Goal: Information Seeking & Learning: Learn about a topic

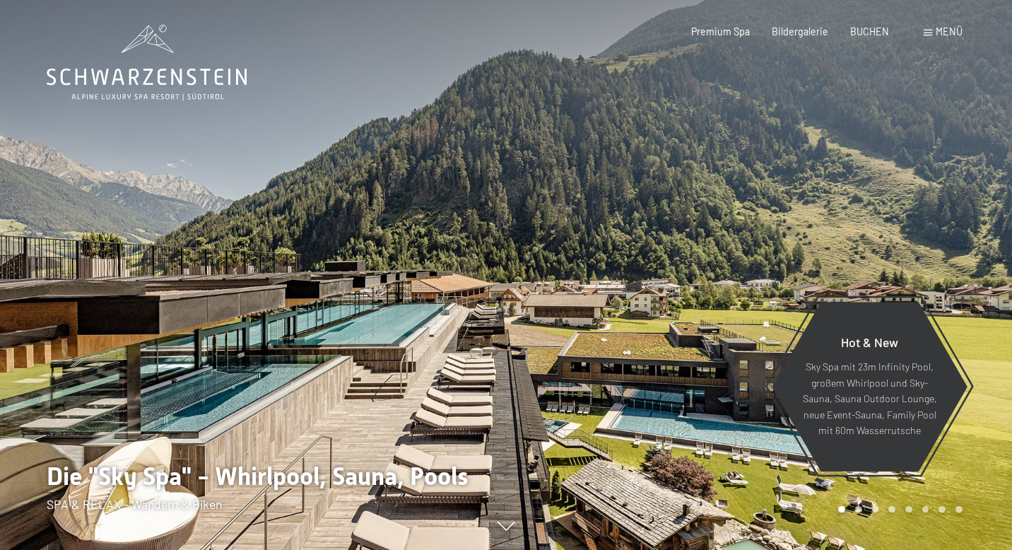
click at [928, 34] on span at bounding box center [927, 33] width 8 height 6
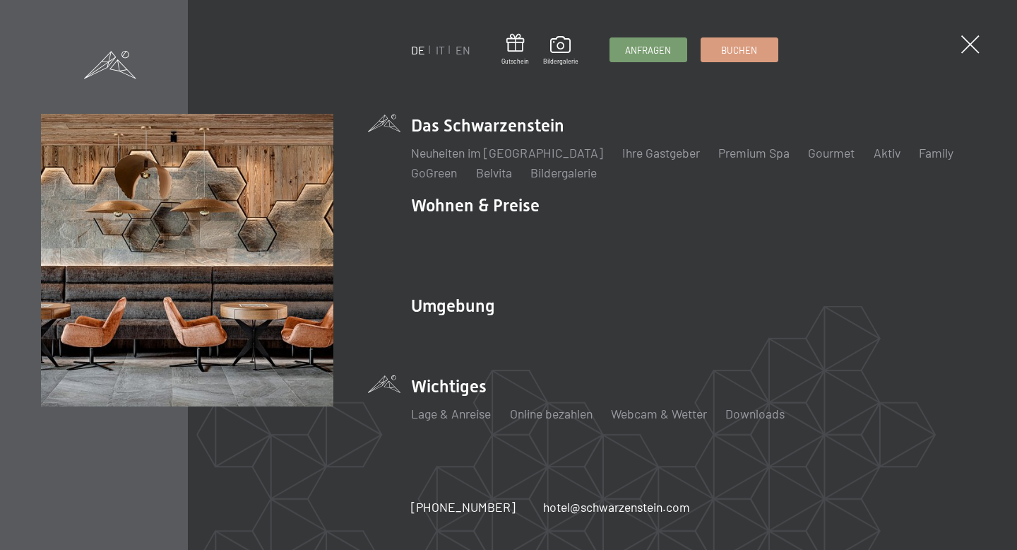
click at [458, 374] on li "Wichtiges Lage & Anreise Online bezahlen Webcam & Wetter Downloads" at bounding box center [693, 404] width 565 height 61
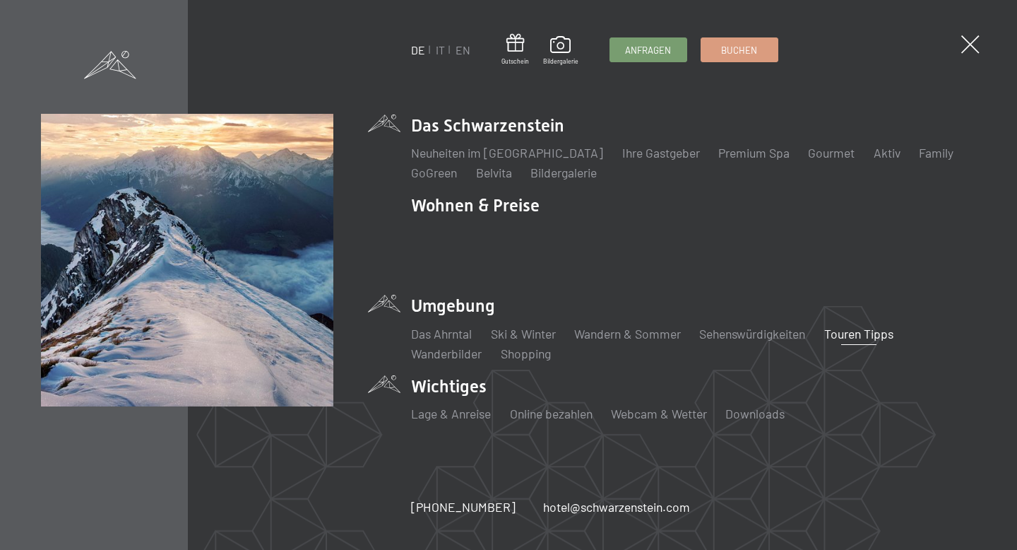
click at [866, 326] on link "Touren Tipps" at bounding box center [858, 334] width 69 height 16
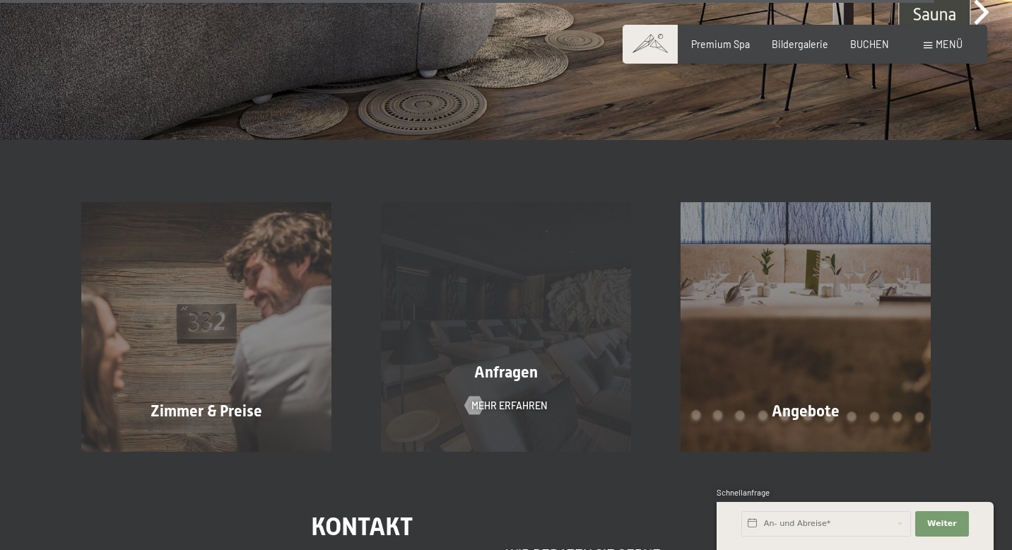
scroll to position [4466, 0]
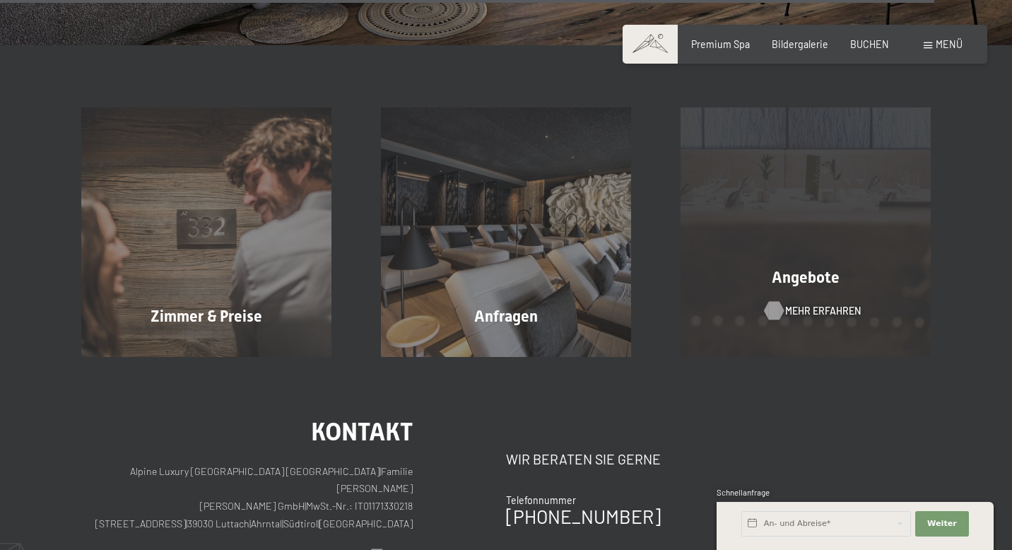
click at [804, 304] on span "Mehr erfahren" at bounding box center [823, 311] width 76 height 14
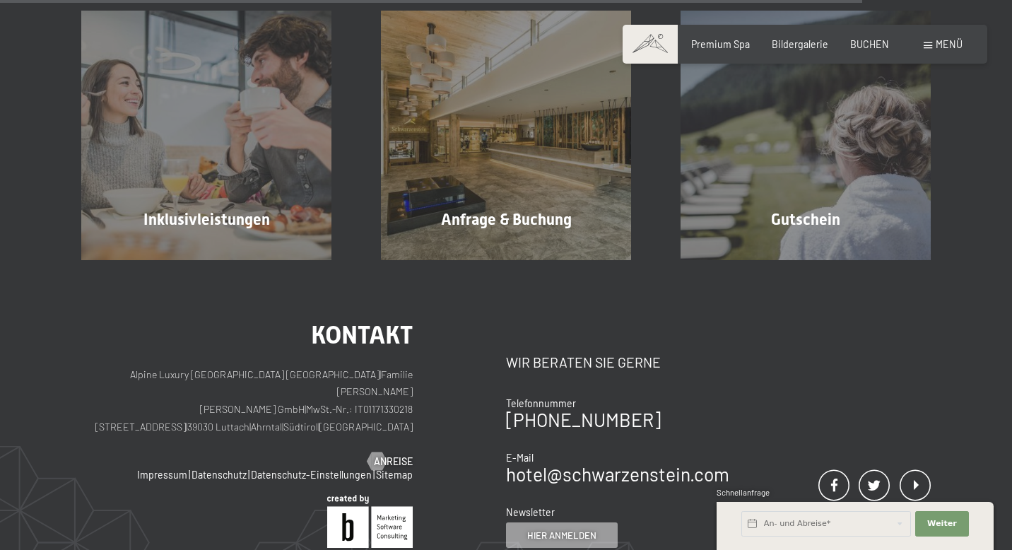
scroll to position [2175, 0]
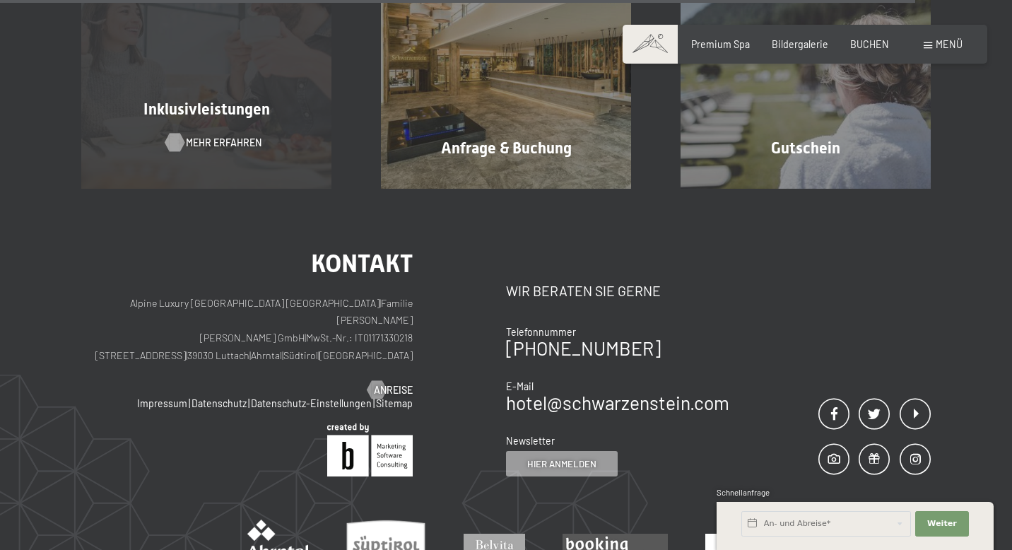
click at [235, 145] on span "Mehr erfahren" at bounding box center [224, 143] width 76 height 14
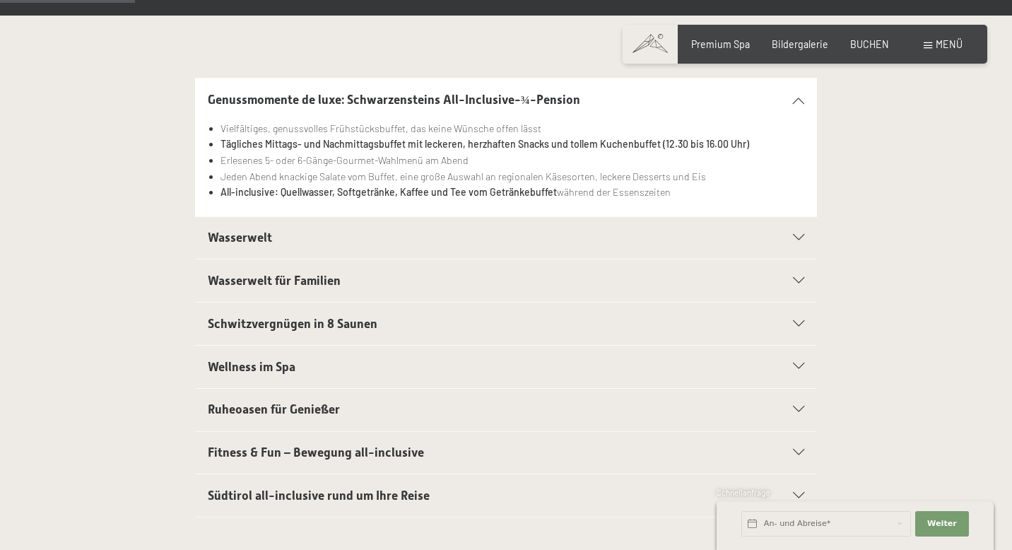
scroll to position [316, 0]
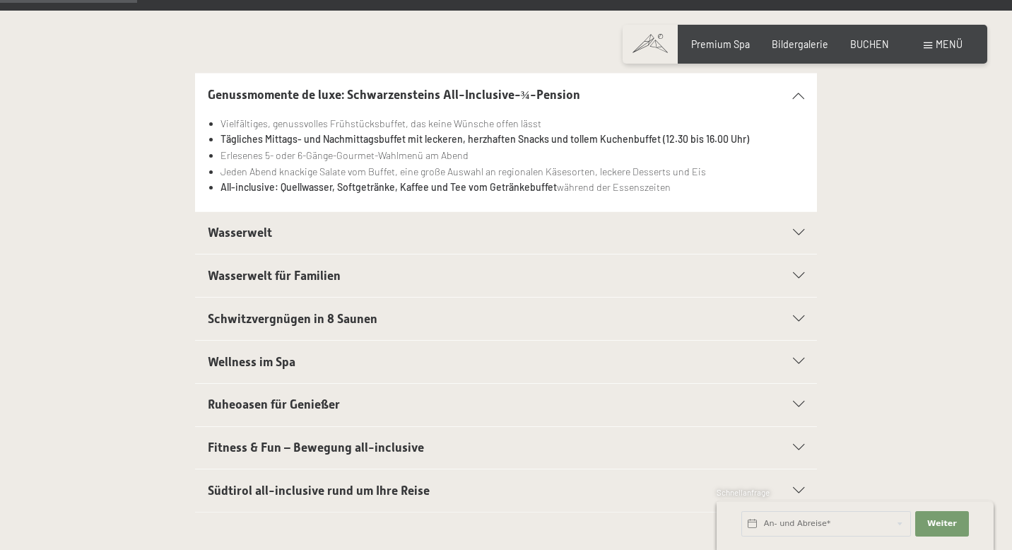
click at [413, 440] on span "Fitness & Fun – Bewegung all-inclusive" at bounding box center [316, 447] width 216 height 14
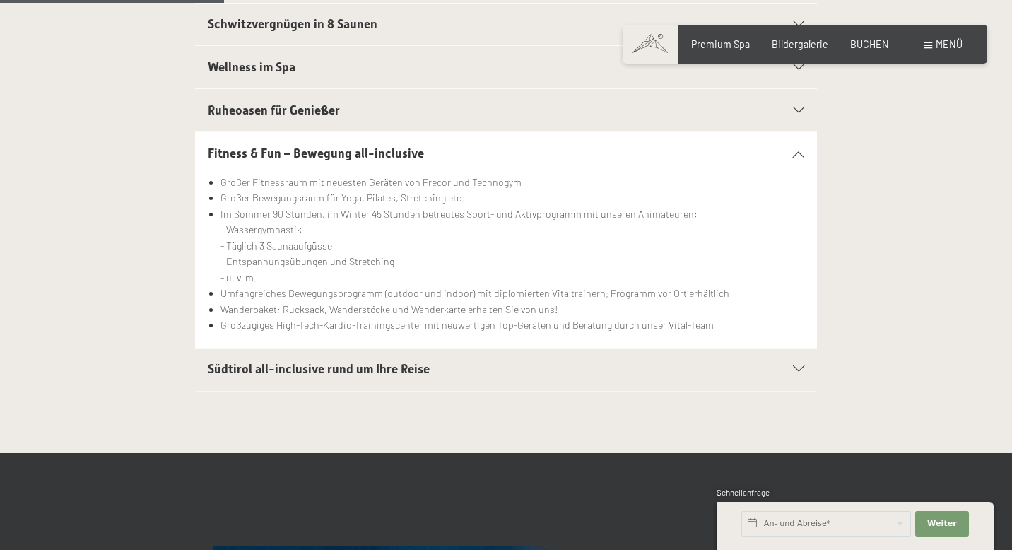
scroll to position [533, 0]
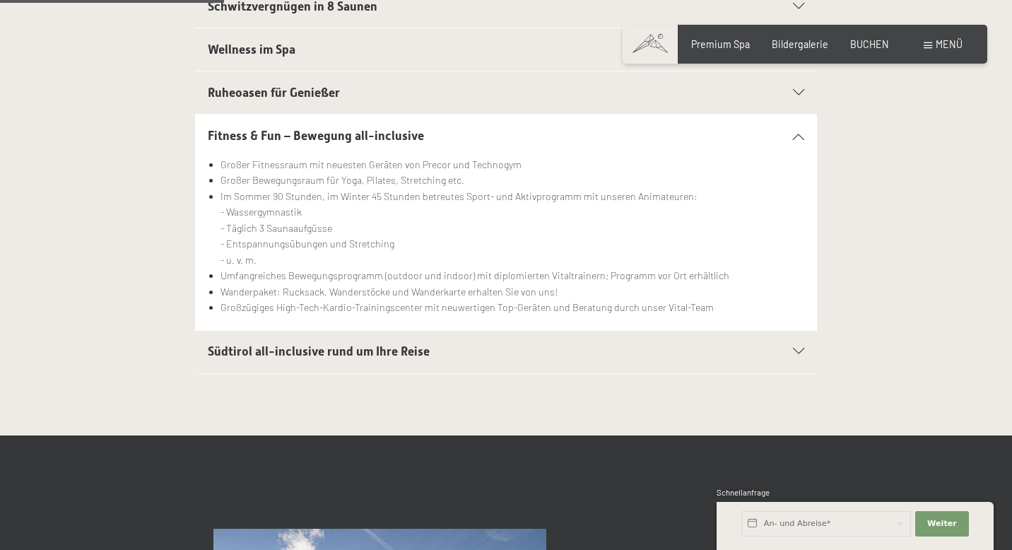
click at [795, 348] on icon at bounding box center [798, 351] width 11 height 6
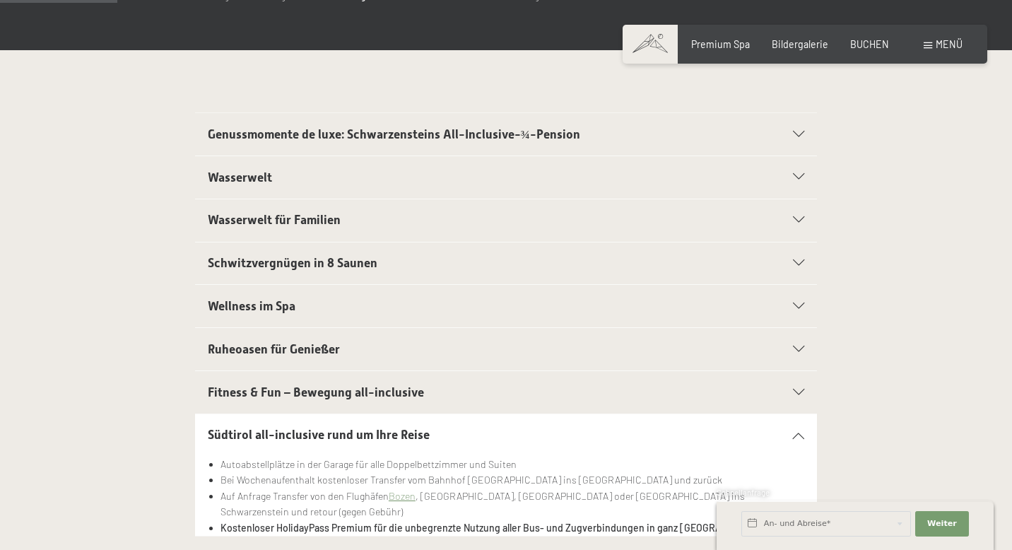
scroll to position [0, 0]
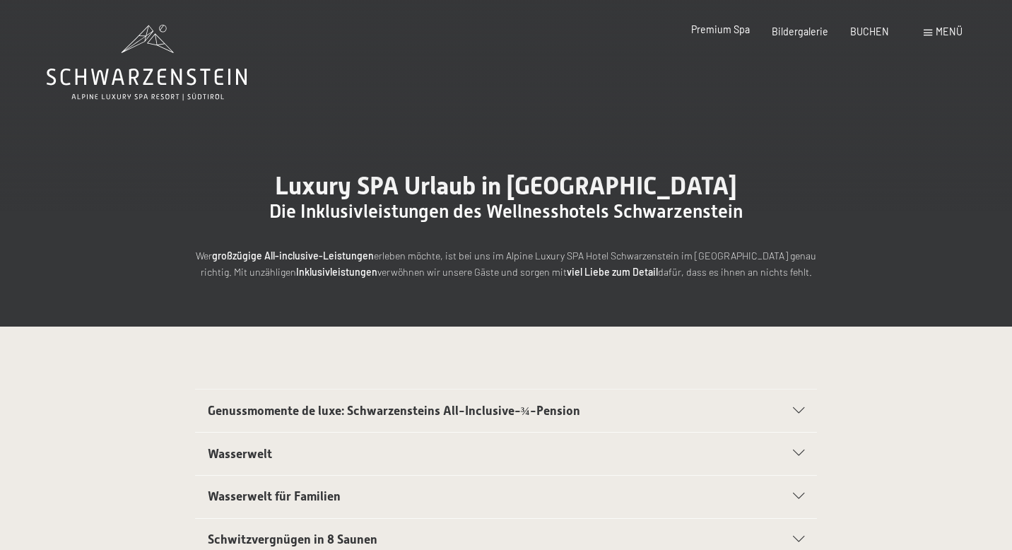
click at [723, 32] on span "Premium Spa" at bounding box center [720, 29] width 59 height 12
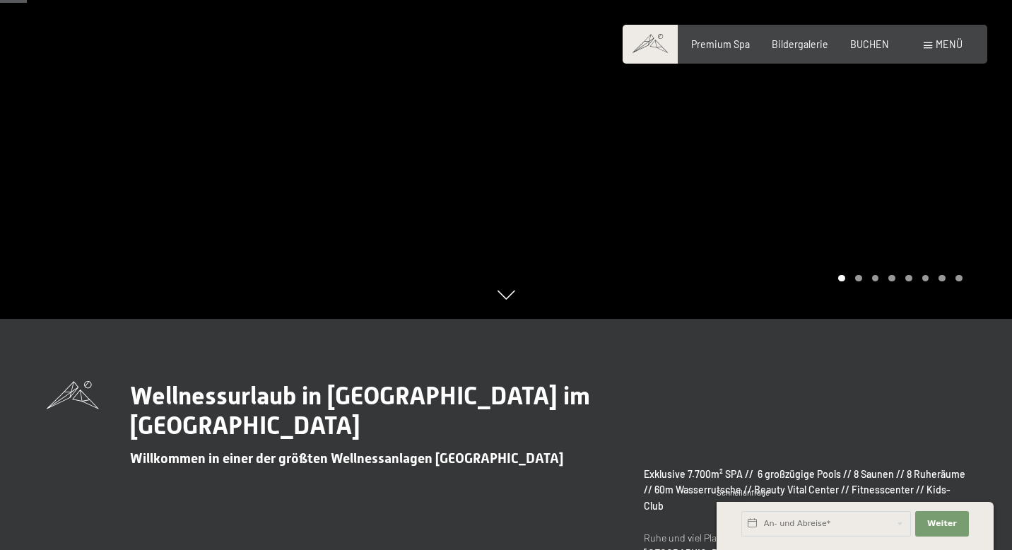
click at [981, 150] on div at bounding box center [759, 44] width 506 height 550
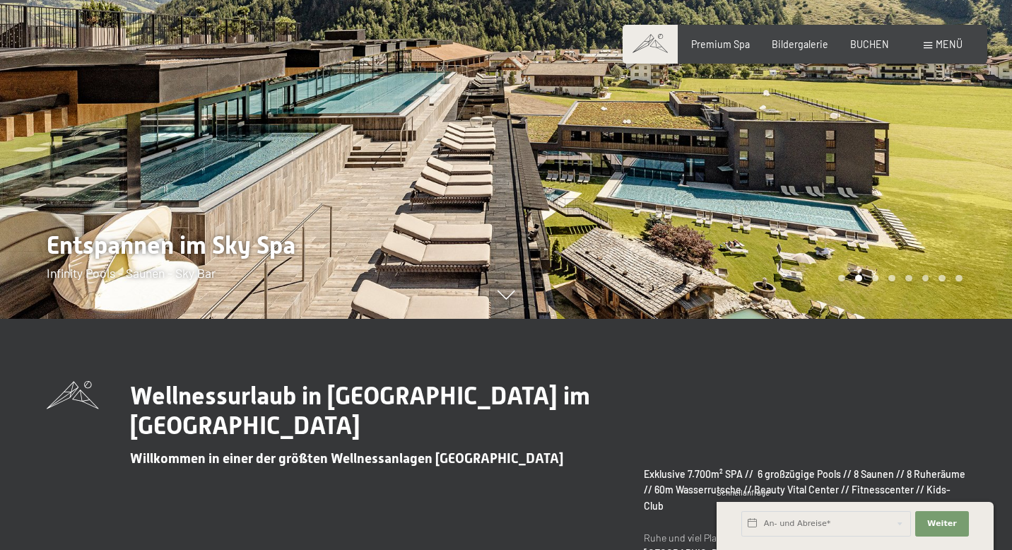
click at [978, 156] on div at bounding box center [759, 44] width 506 height 550
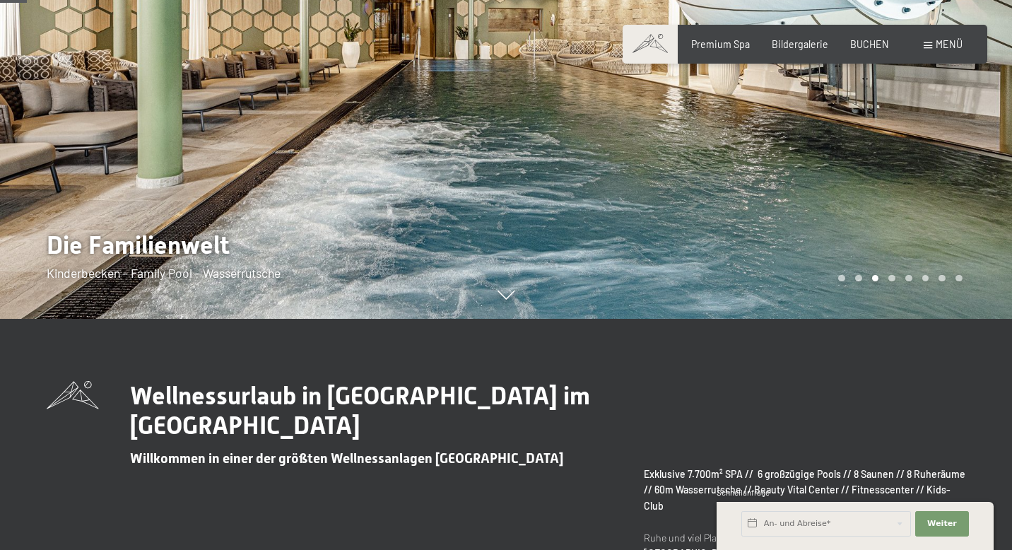
click at [970, 195] on div at bounding box center [759, 44] width 506 height 550
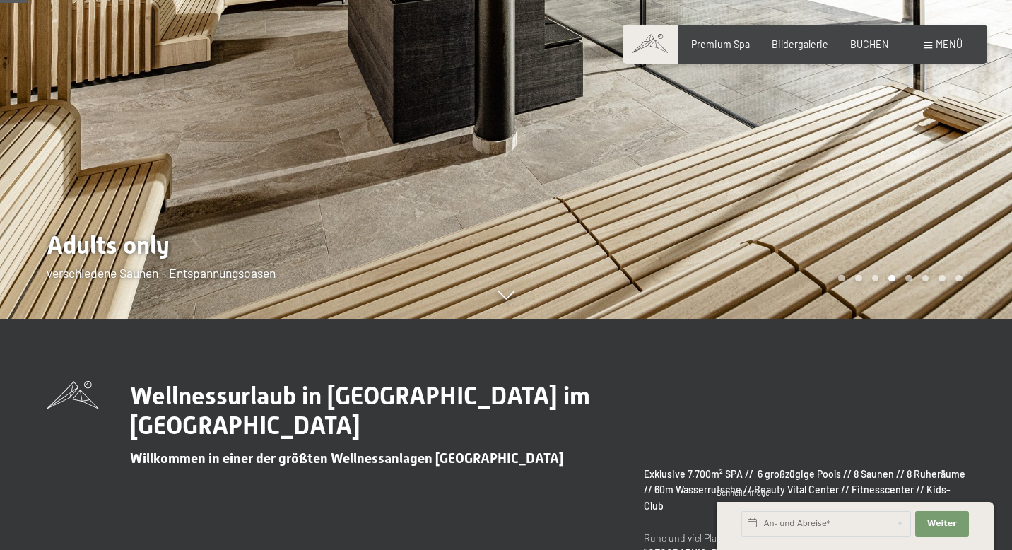
click at [959, 184] on div at bounding box center [759, 44] width 506 height 550
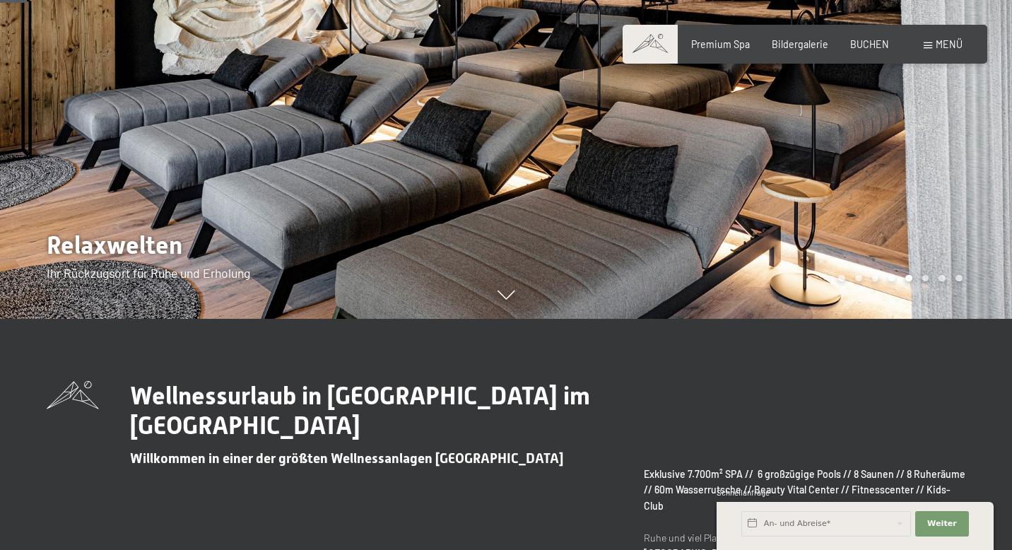
click at [923, 179] on div at bounding box center [759, 44] width 506 height 550
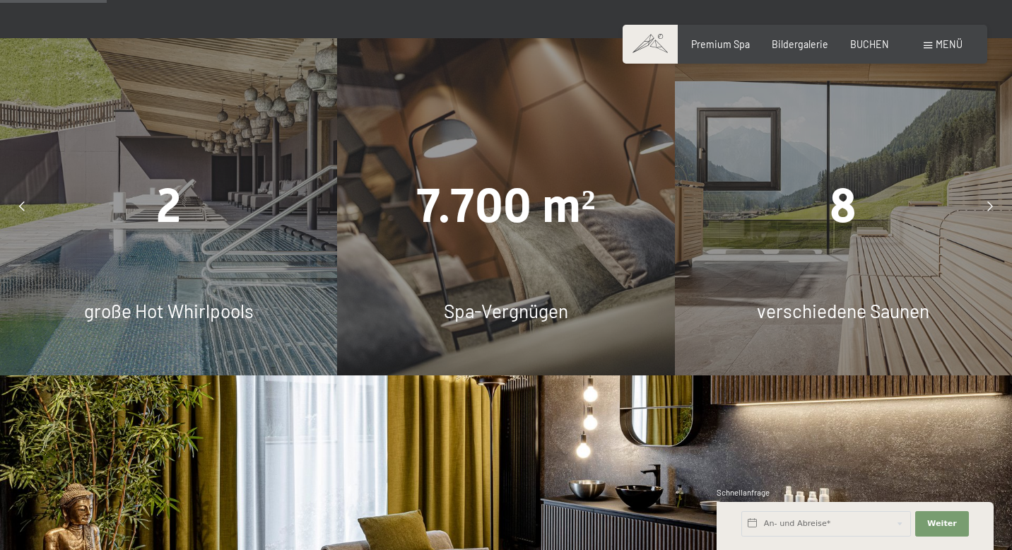
scroll to position [948, 0]
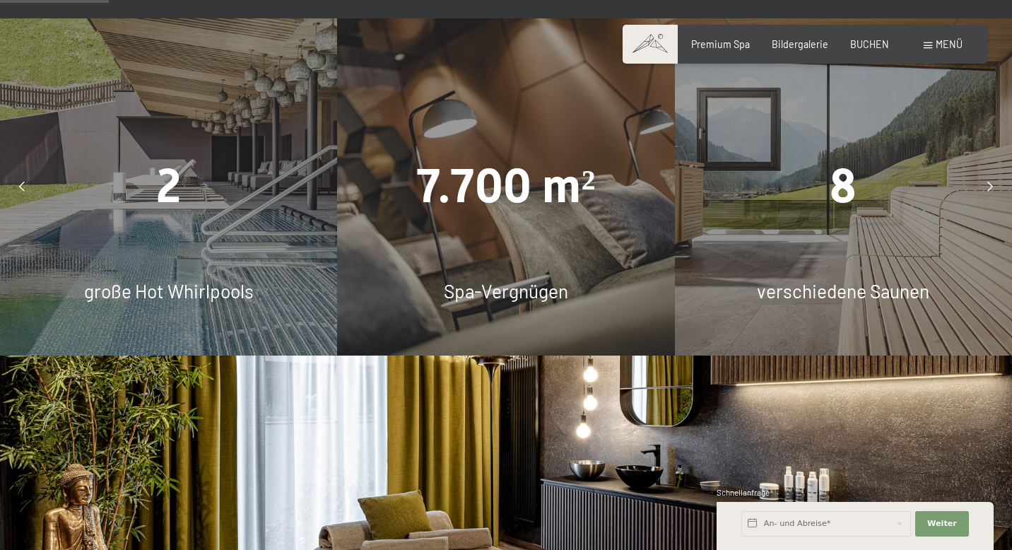
click at [892, 221] on div "8 verschiedene Saunen" at bounding box center [843, 186] width 337 height 337
click at [989, 182] on icon at bounding box center [990, 187] width 6 height 10
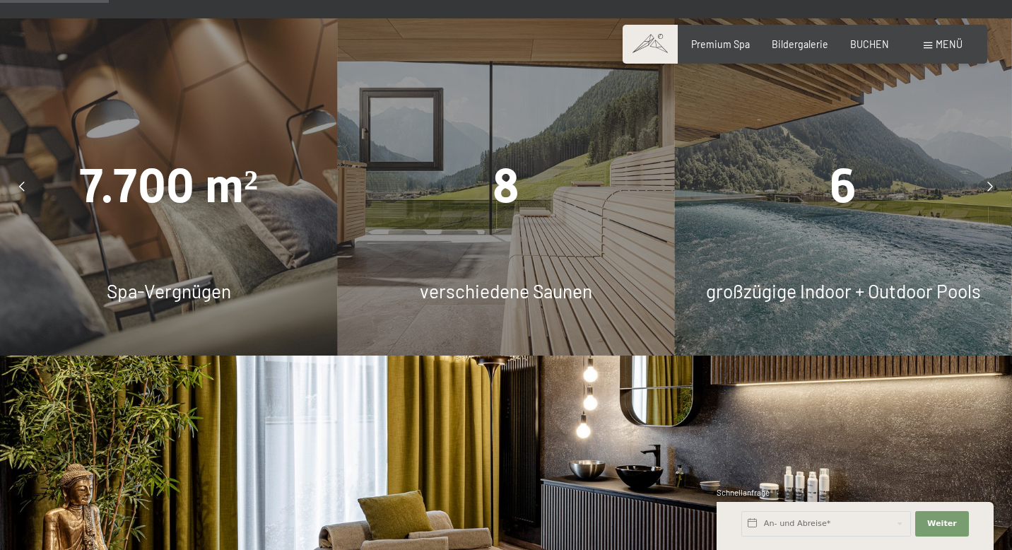
click at [989, 182] on icon at bounding box center [990, 187] width 6 height 10
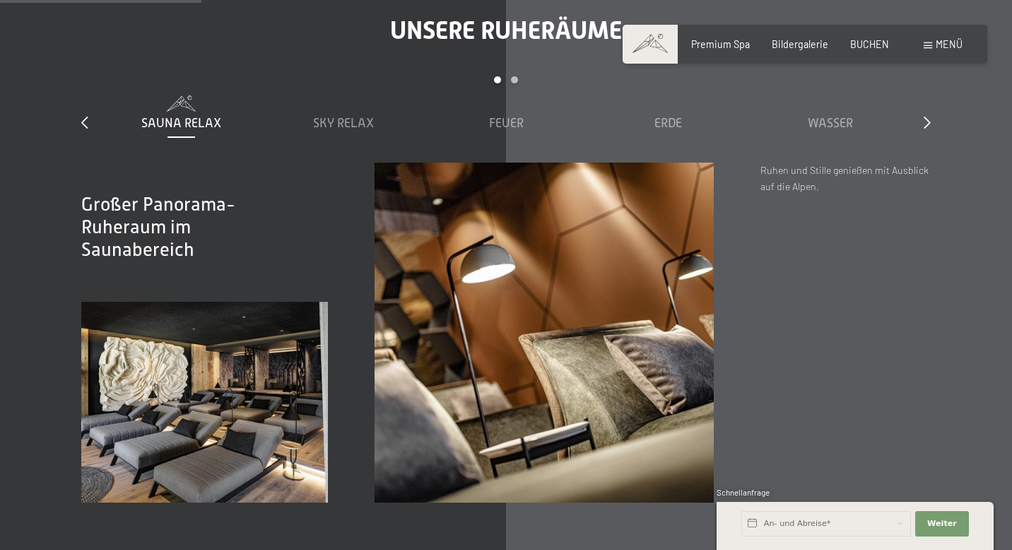
scroll to position [1670, 0]
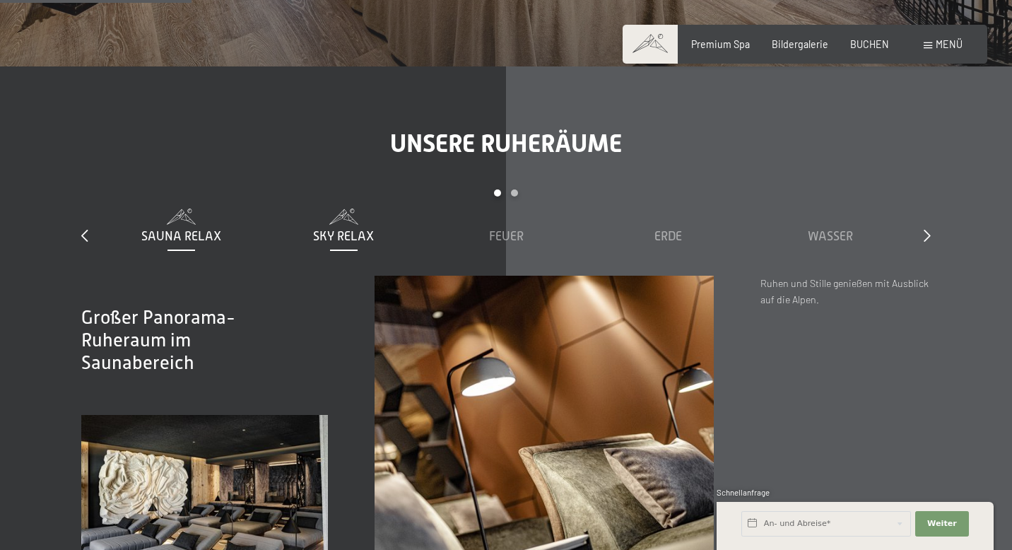
click at [350, 229] on span "Sky Relax" at bounding box center [343, 236] width 61 height 14
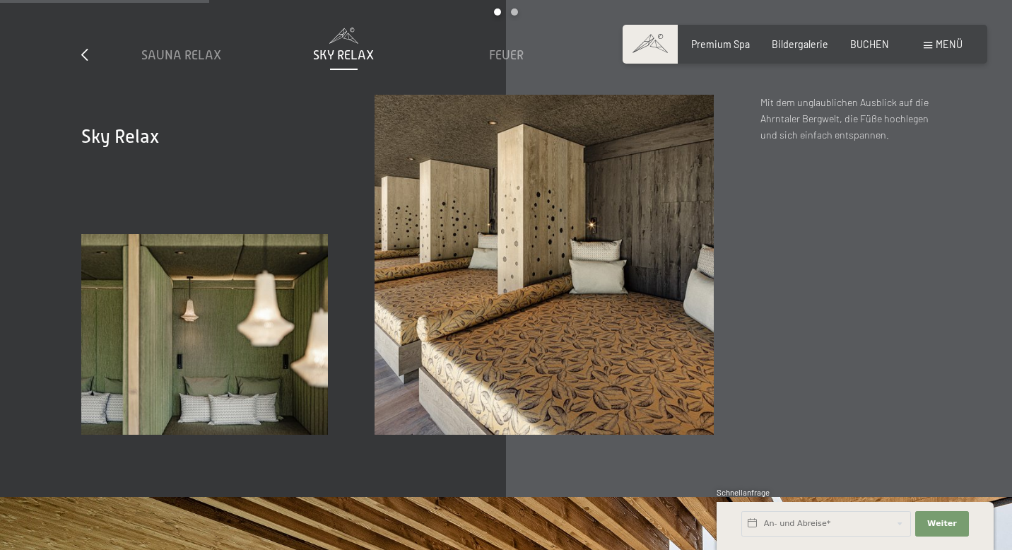
scroll to position [1732, 0]
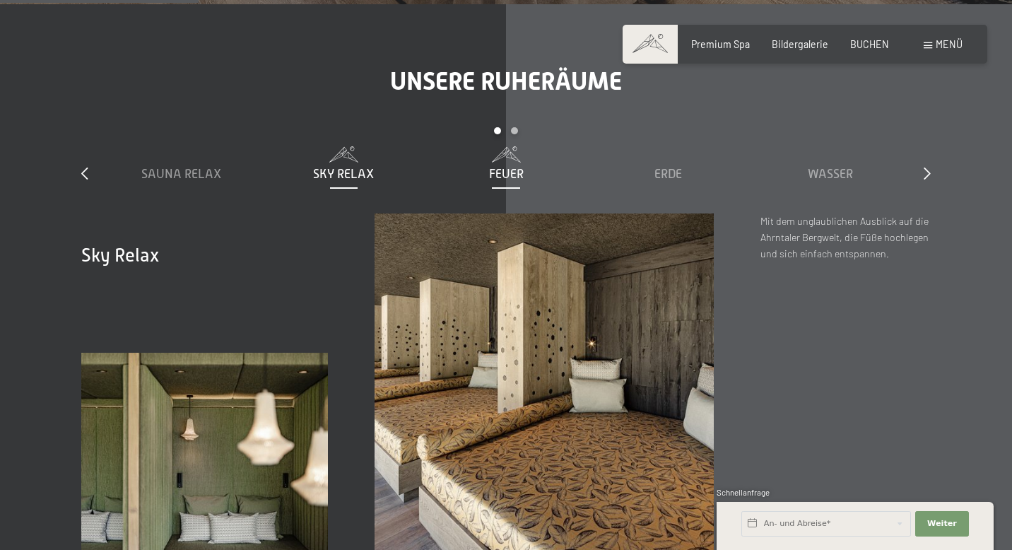
click at [514, 167] on span "Feuer" at bounding box center [506, 174] width 35 height 14
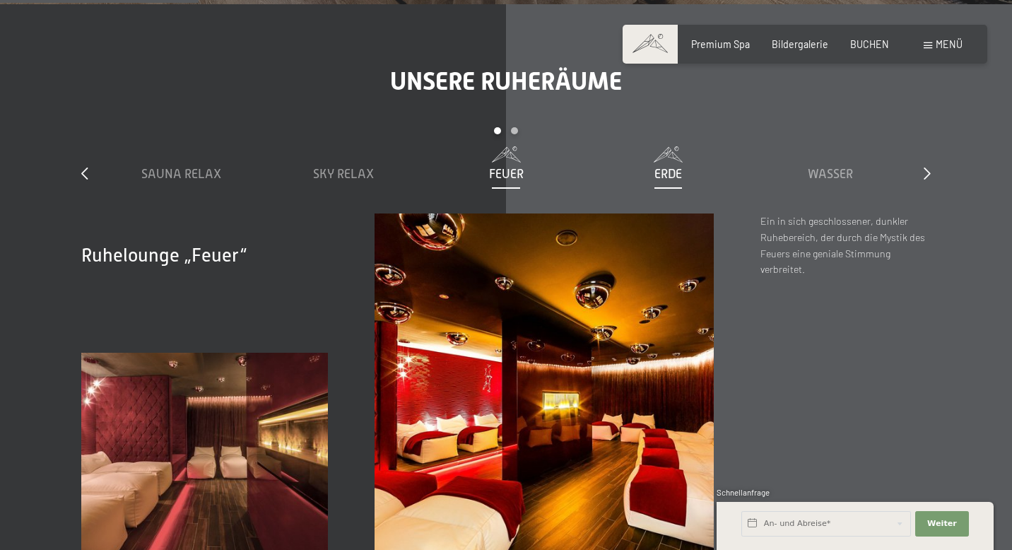
click at [666, 167] on span "Erde" at bounding box center [668, 174] width 28 height 14
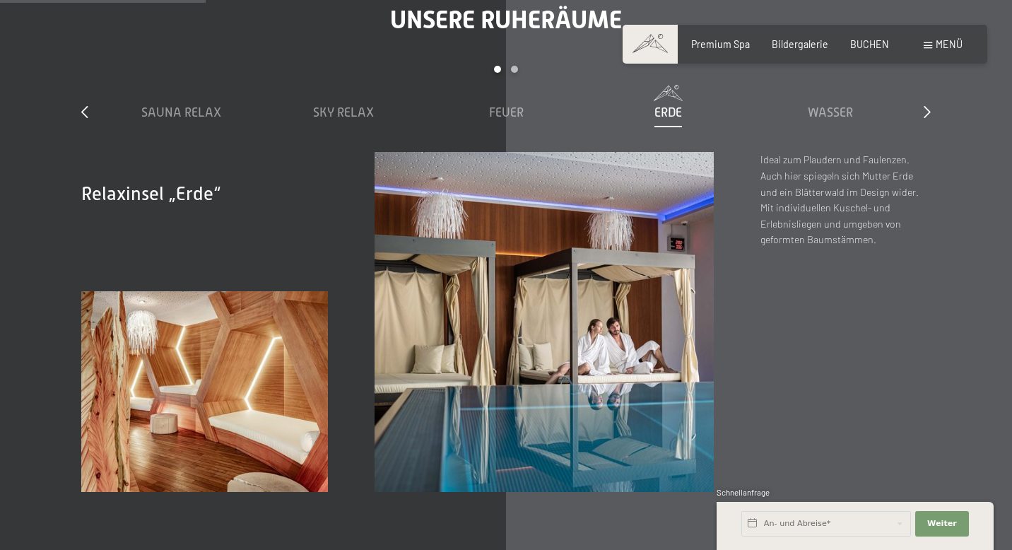
scroll to position [1770, 0]
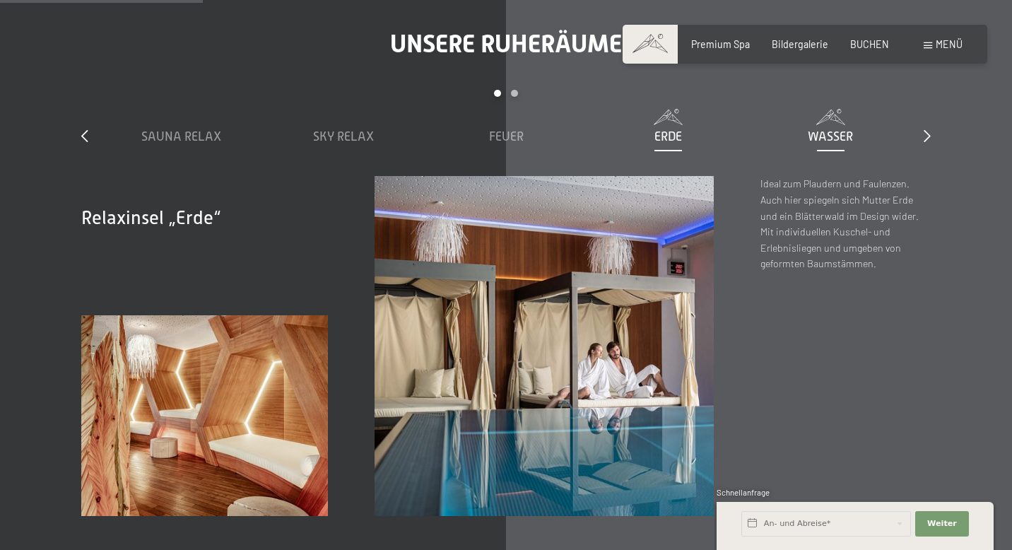
click at [828, 129] on span "Wasser" at bounding box center [830, 136] width 45 height 14
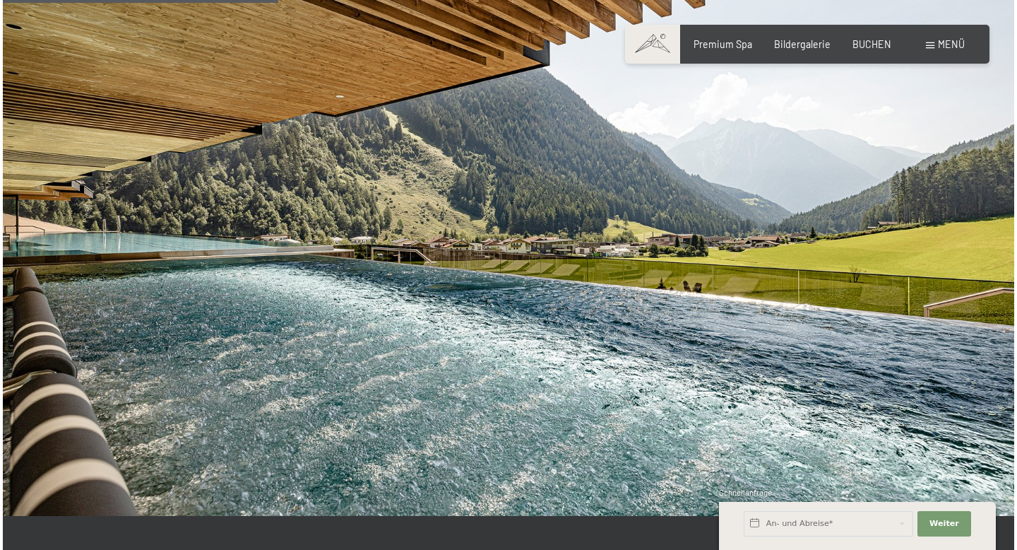
scroll to position [2230, 0]
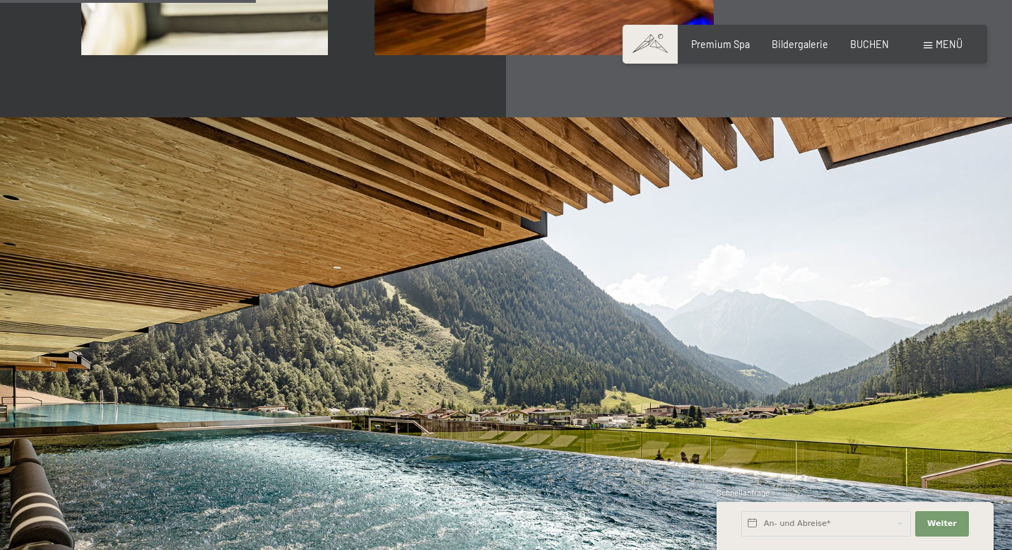
click at [932, 48] on span at bounding box center [927, 45] width 8 height 6
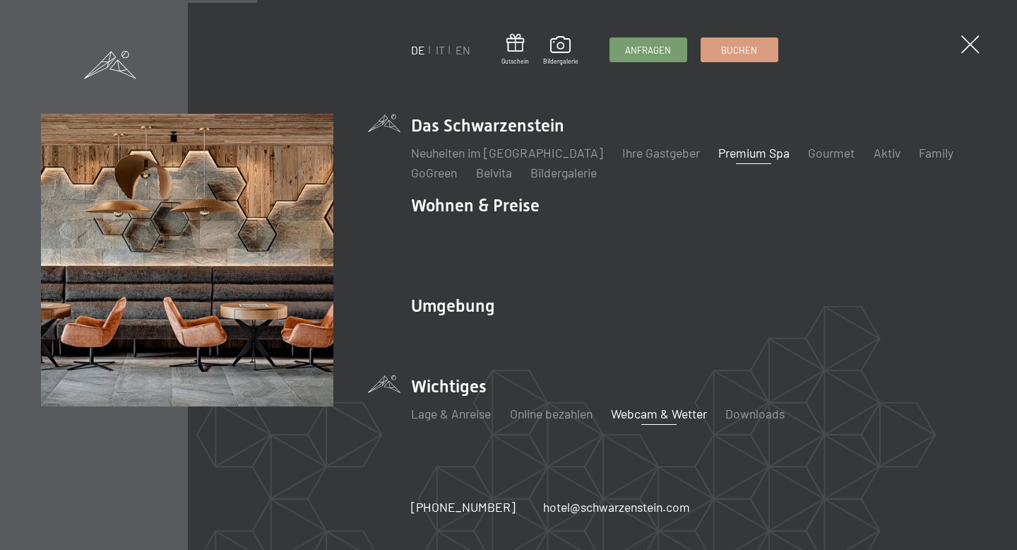
click at [672, 406] on link "Webcam & Wetter" at bounding box center [659, 414] width 96 height 16
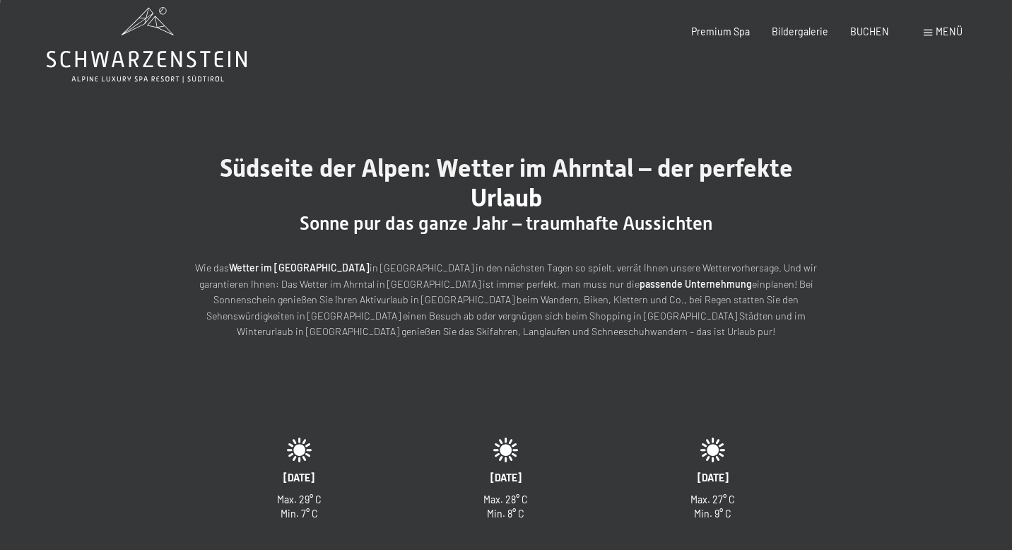
scroll to position [47, 0]
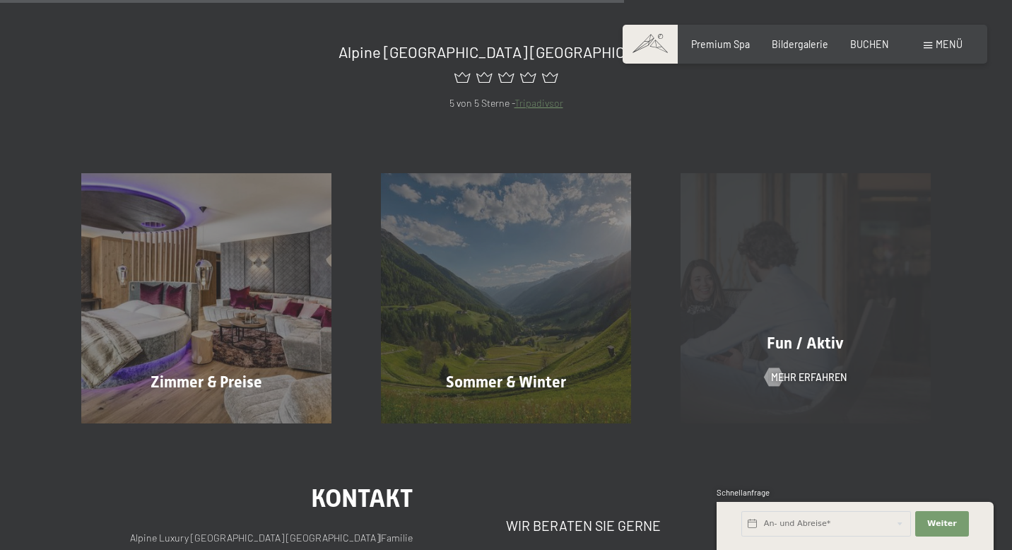
scroll to position [846, 0]
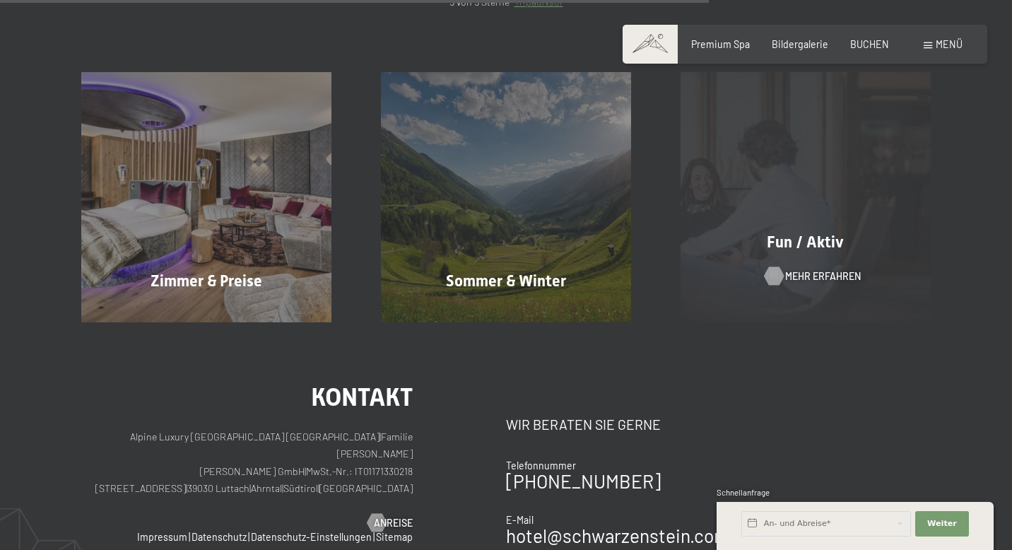
click at [796, 273] on span "Mehr erfahren" at bounding box center [823, 276] width 76 height 14
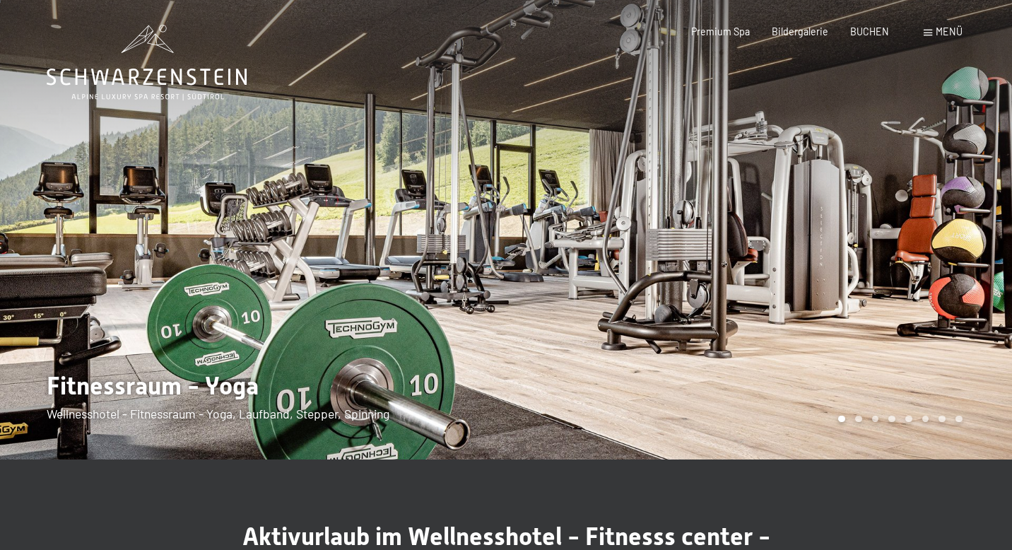
scroll to position [3, 0]
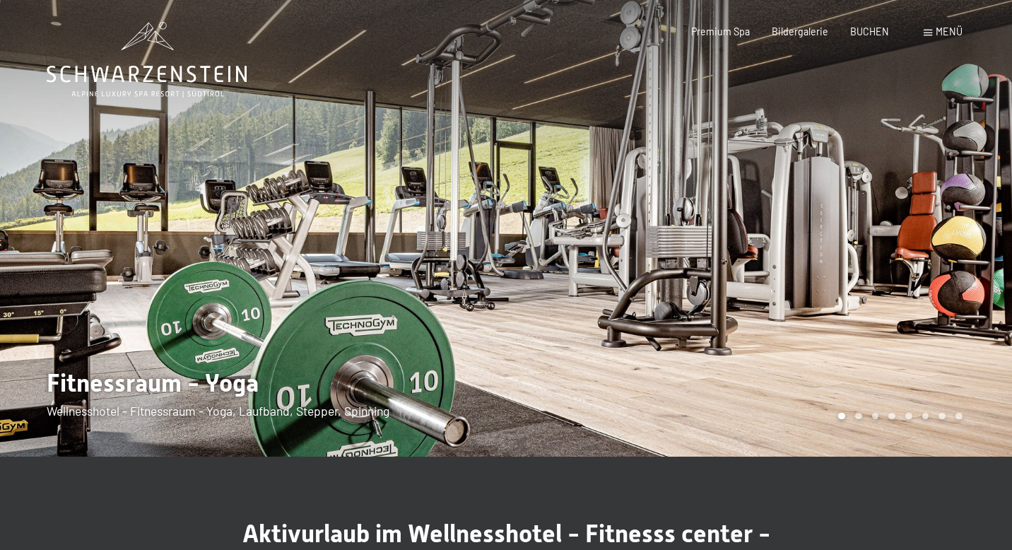
click at [918, 219] on div at bounding box center [759, 226] width 506 height 459
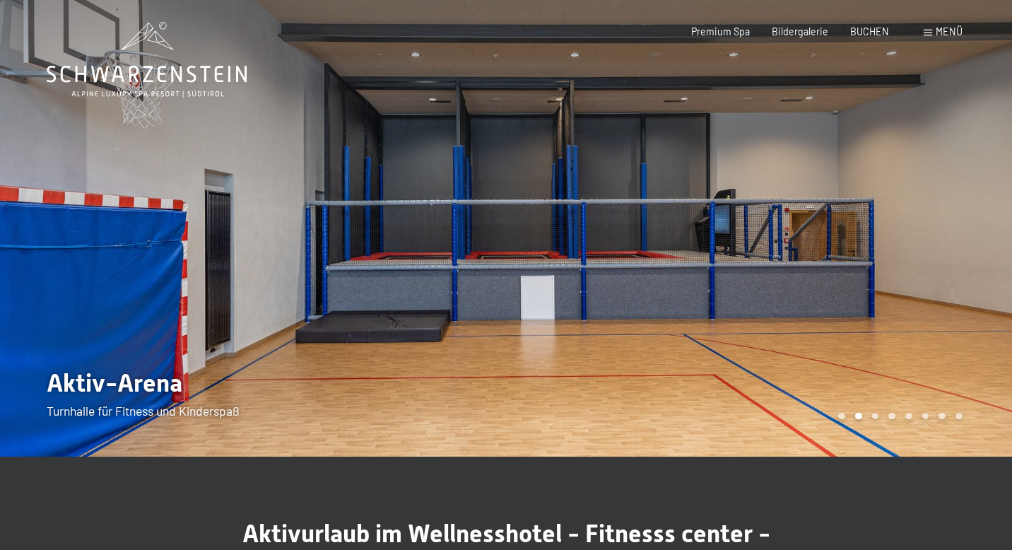
click at [908, 237] on div at bounding box center [759, 226] width 506 height 459
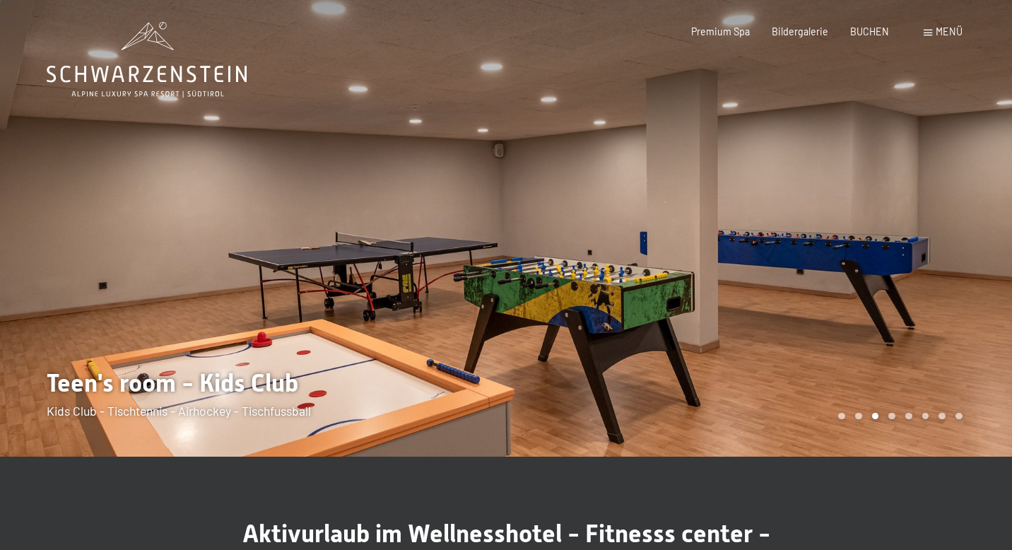
click at [908, 237] on div at bounding box center [759, 226] width 506 height 459
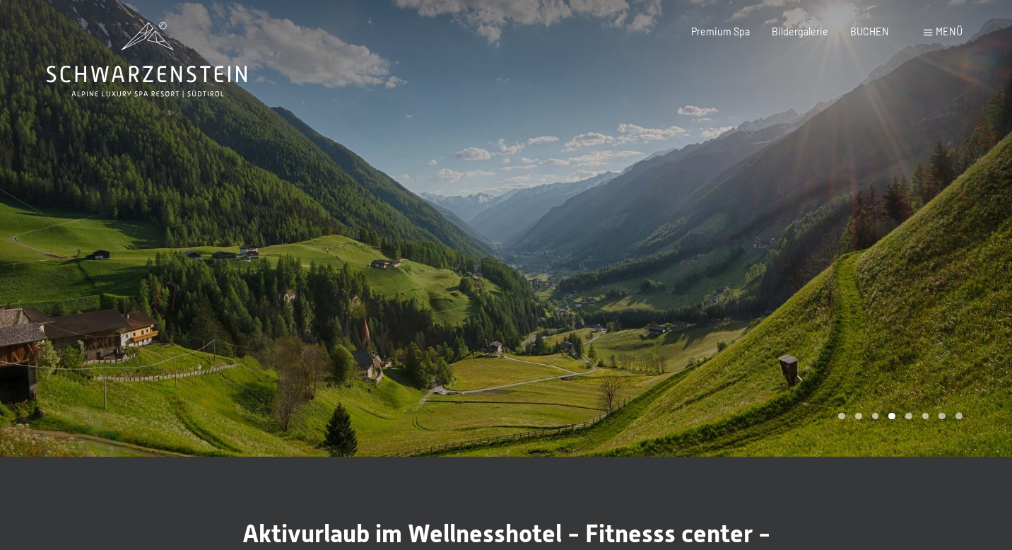
click at [908, 237] on div at bounding box center [759, 226] width 506 height 459
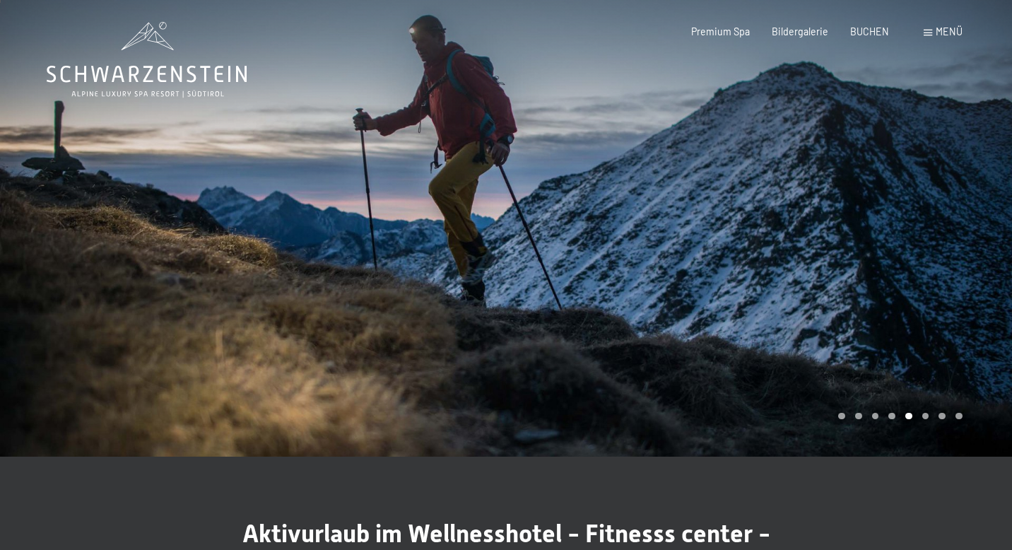
click at [908, 237] on div at bounding box center [759, 226] width 506 height 459
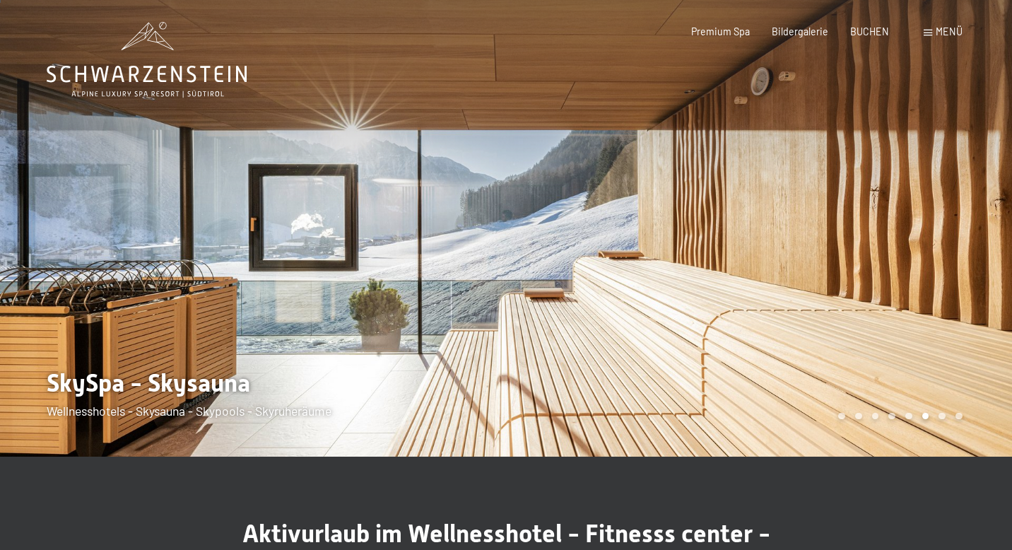
click at [908, 237] on div at bounding box center [759, 226] width 506 height 459
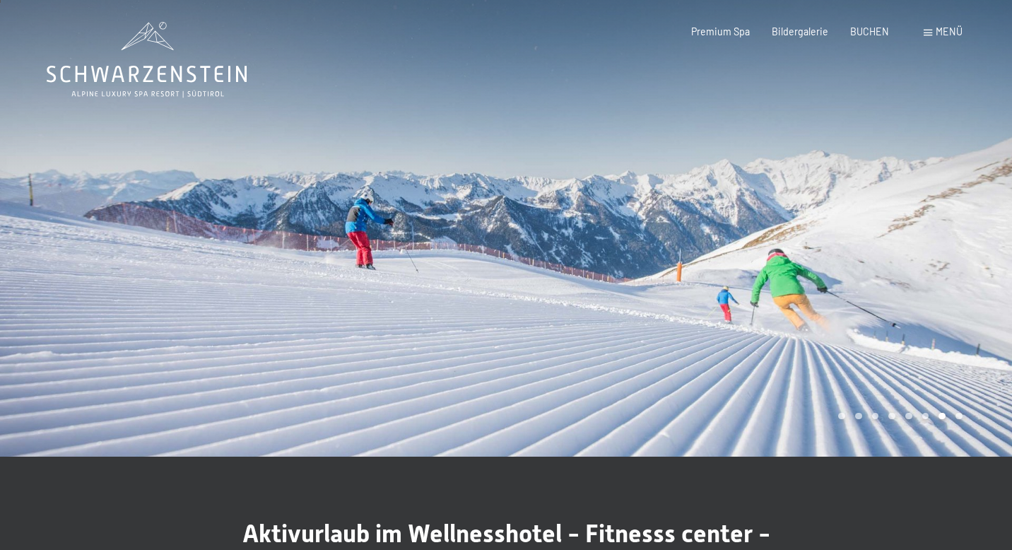
click at [908, 237] on div at bounding box center [759, 226] width 506 height 459
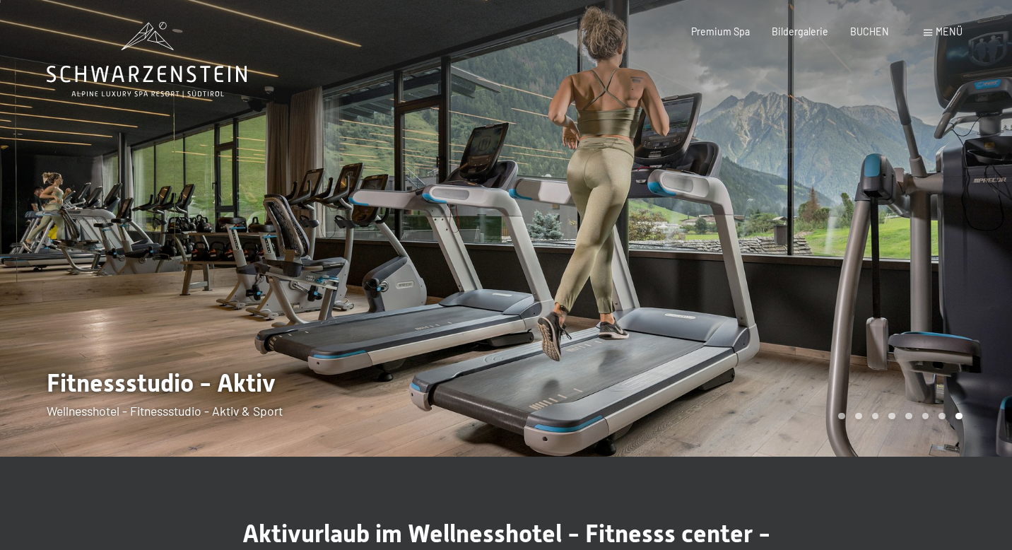
click at [908, 237] on div at bounding box center [759, 226] width 506 height 459
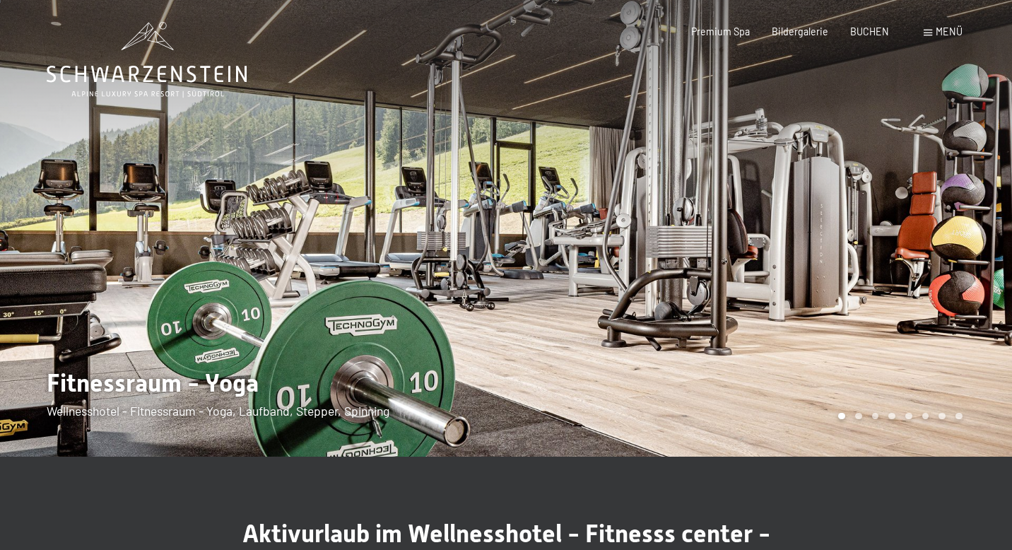
click at [908, 237] on div at bounding box center [759, 226] width 506 height 459
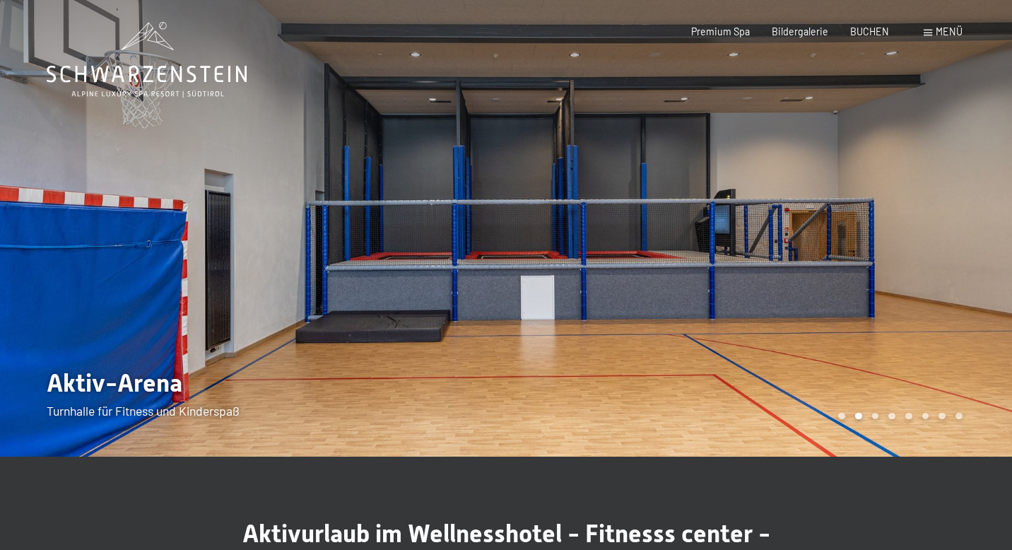
click at [908, 237] on div at bounding box center [759, 226] width 506 height 459
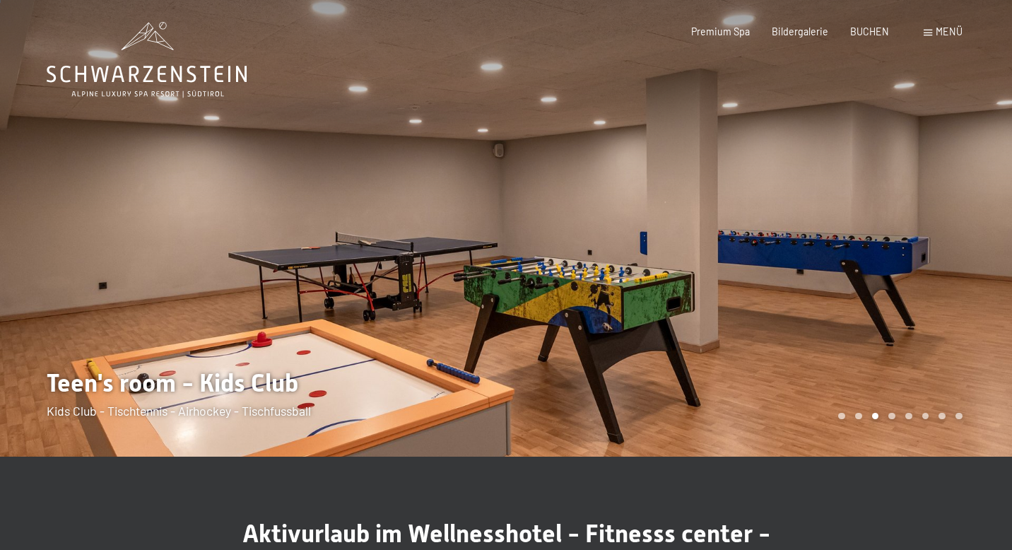
click at [908, 237] on div at bounding box center [759, 226] width 506 height 459
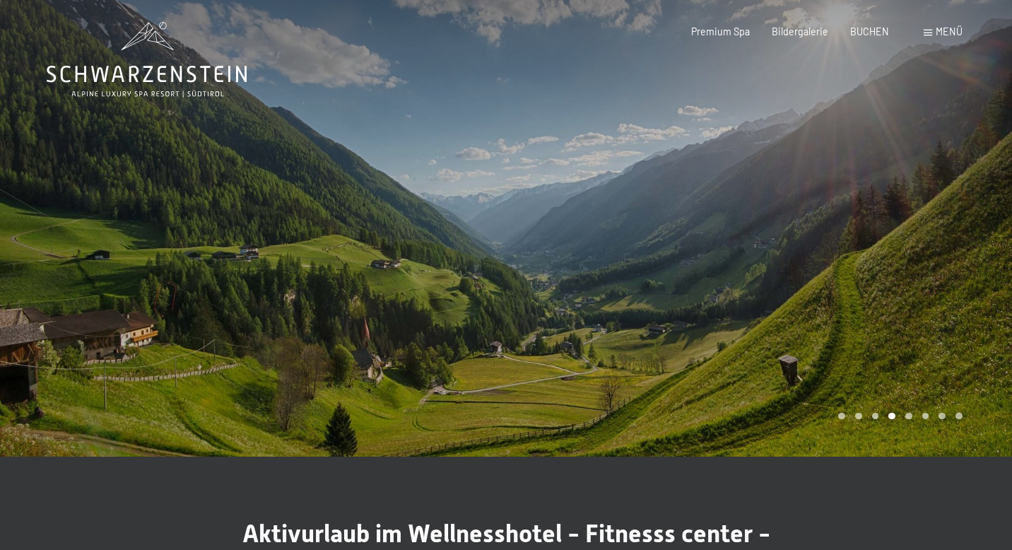
click at [908, 237] on div at bounding box center [759, 226] width 506 height 459
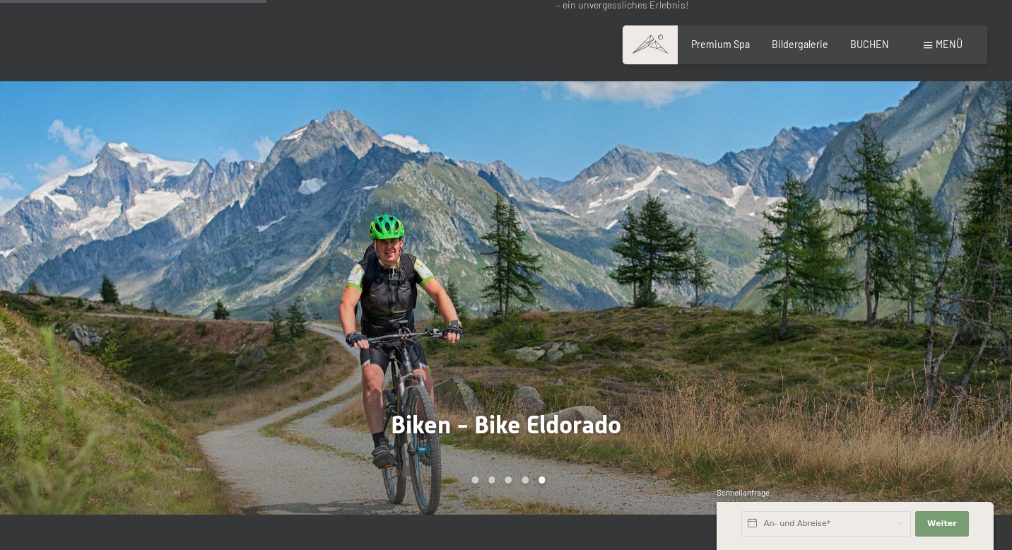
scroll to position [897, 0]
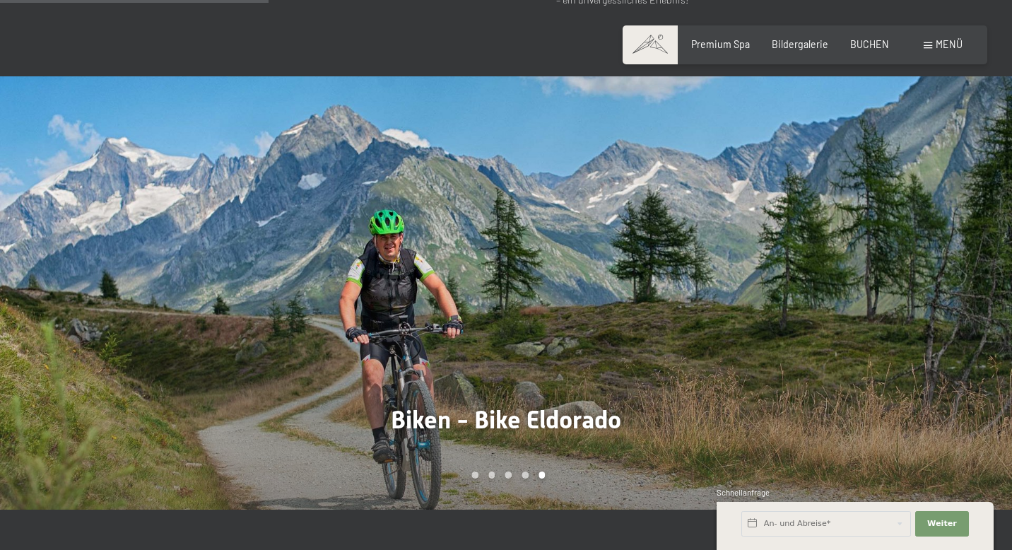
click at [779, 266] on div at bounding box center [759, 292] width 506 height 433
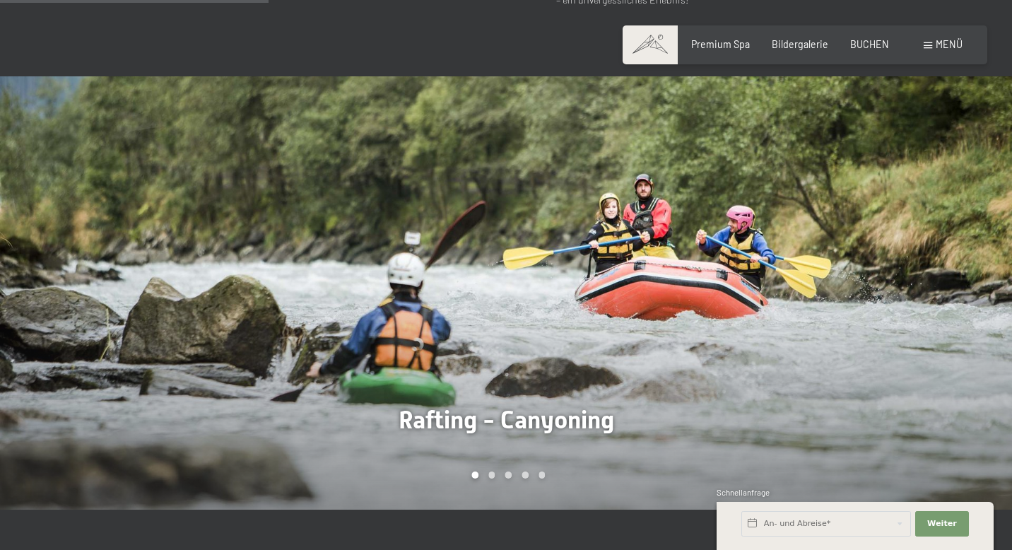
click at [779, 266] on div at bounding box center [759, 292] width 506 height 433
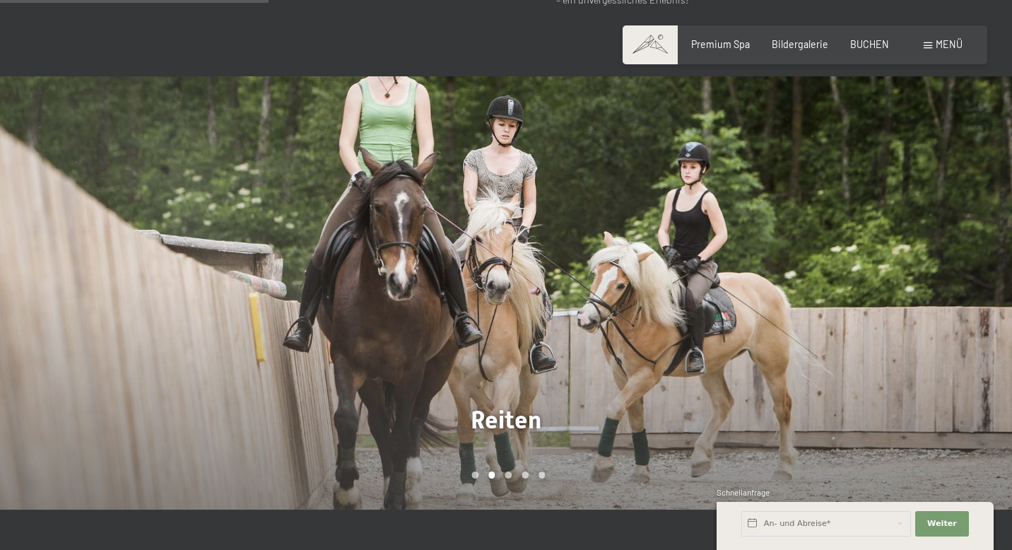
click at [779, 266] on div at bounding box center [759, 292] width 506 height 433
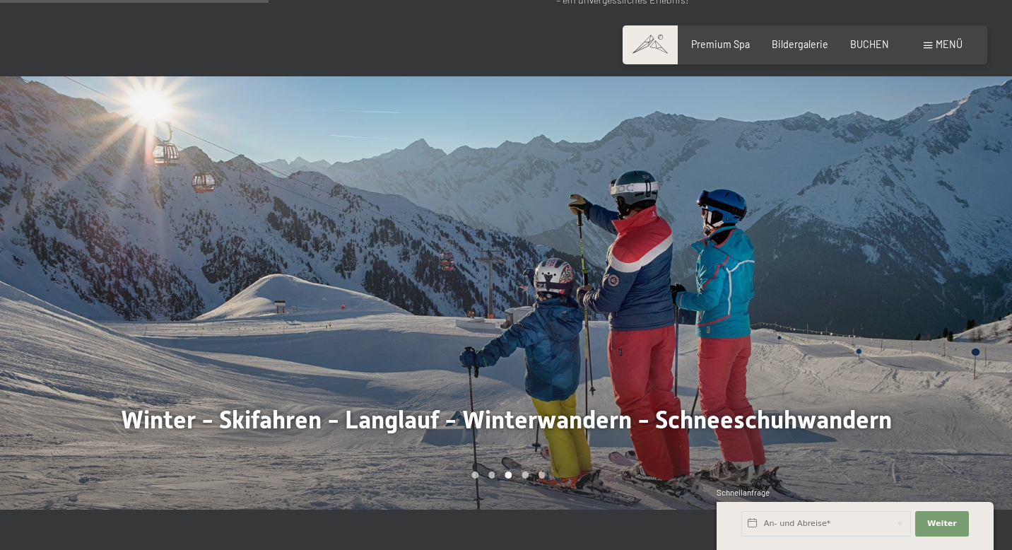
click at [779, 266] on div at bounding box center [759, 292] width 506 height 433
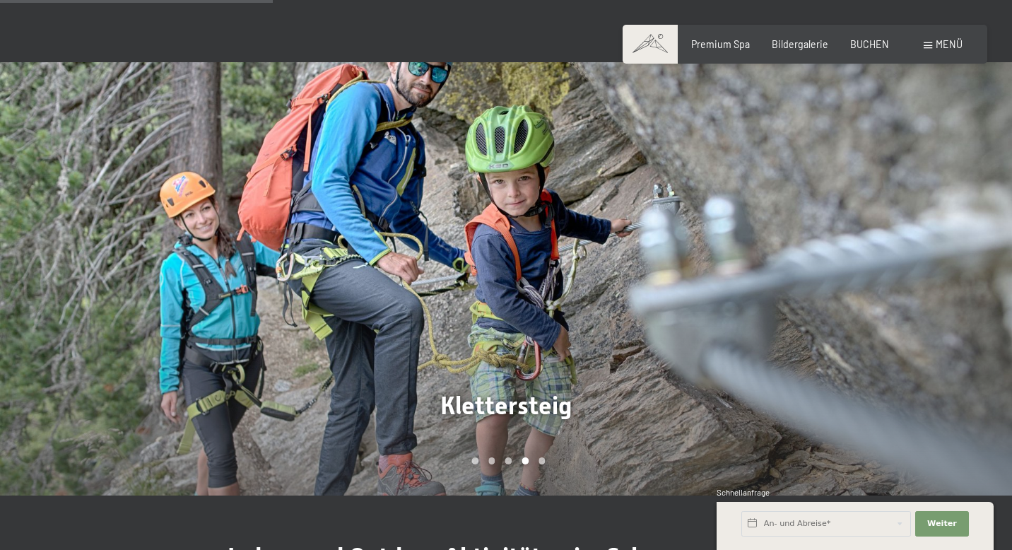
scroll to position [908, 0]
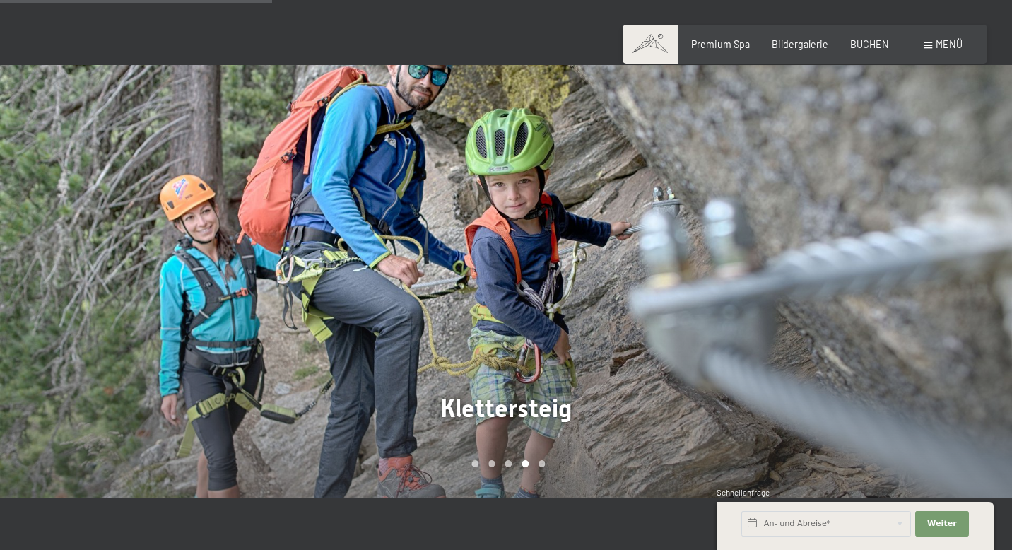
click at [779, 268] on div at bounding box center [759, 281] width 506 height 433
